Goal: Navigation & Orientation: Go to known website

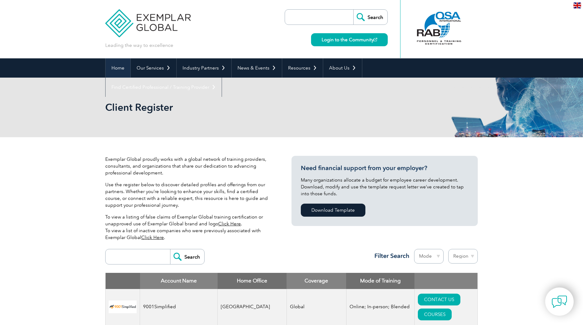
click at [117, 64] on link "Home" at bounding box center [118, 67] width 25 height 19
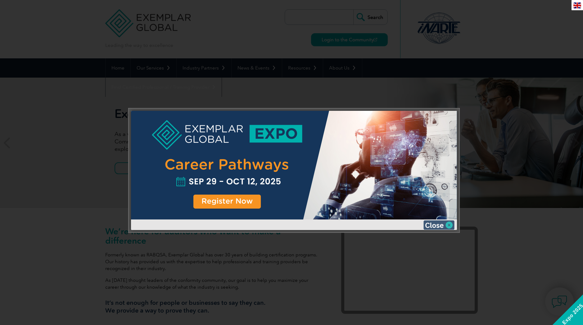
click at [449, 225] on img at bounding box center [439, 225] width 31 height 9
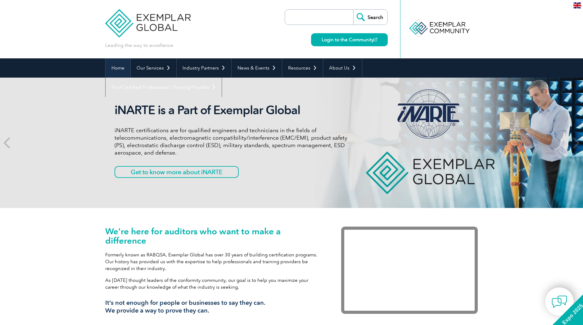
click at [117, 70] on link "Home" at bounding box center [118, 67] width 25 height 19
